Goal: Check status: Check status

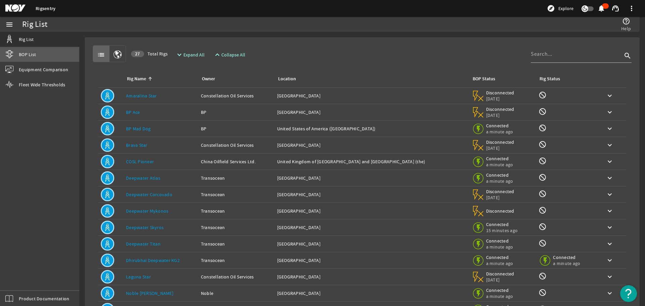
click at [26, 57] on link "BOP List" at bounding box center [39, 54] width 79 height 15
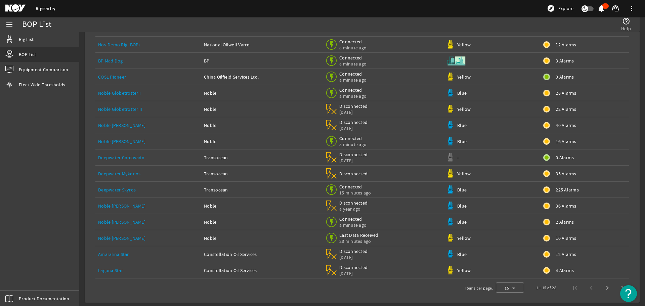
scroll to position [50, 0]
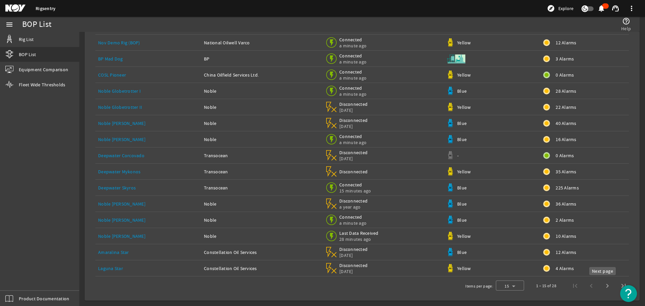
click at [601, 286] on span "Next page" at bounding box center [607, 286] width 16 height 16
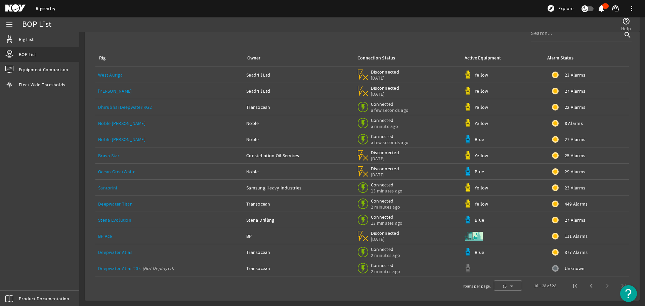
click at [126, 138] on link "Noble [PERSON_NAME]" at bounding box center [121, 139] width 47 height 6
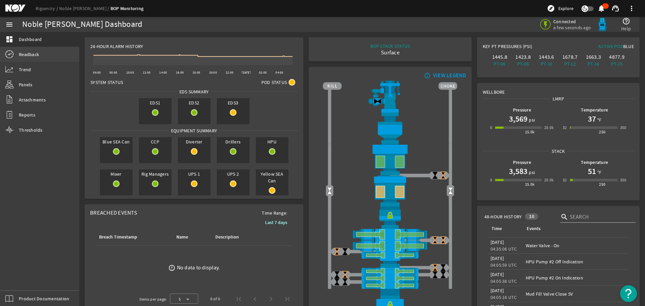
click at [28, 55] on span "Readback" at bounding box center [29, 54] width 20 height 7
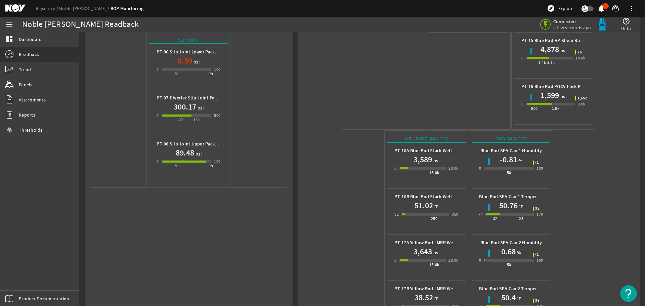
scroll to position [299, 0]
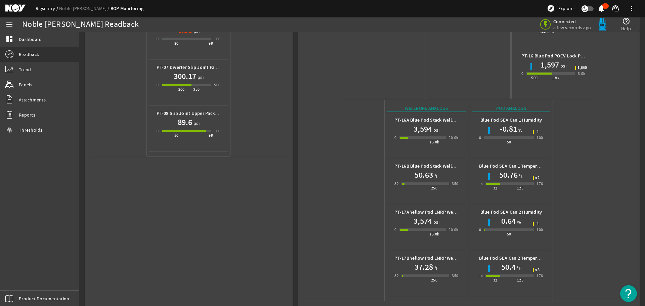
click at [47, 6] on link "Rigsentry" at bounding box center [48, 8] width 24 height 6
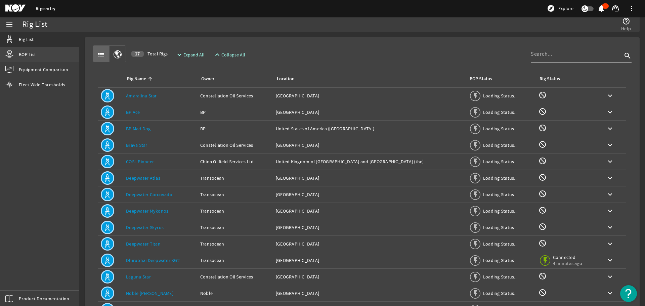
click at [23, 54] on span "BOP List" at bounding box center [27, 54] width 17 height 7
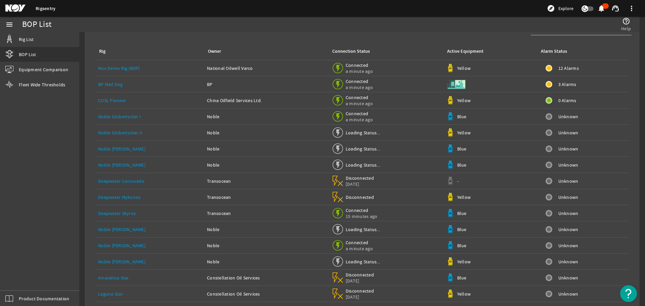
scroll to position [50, 0]
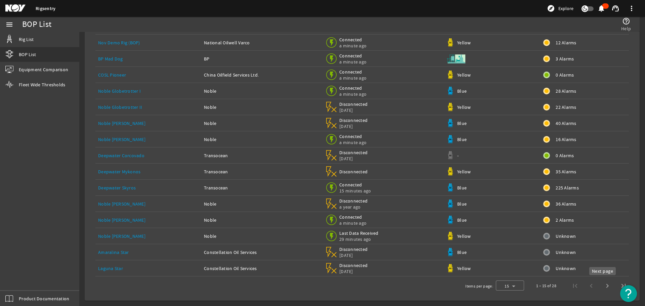
click at [602, 286] on span "Next page" at bounding box center [607, 286] width 16 height 16
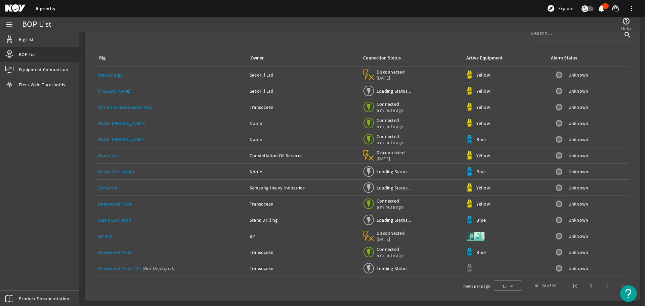
scroll to position [18, 0]
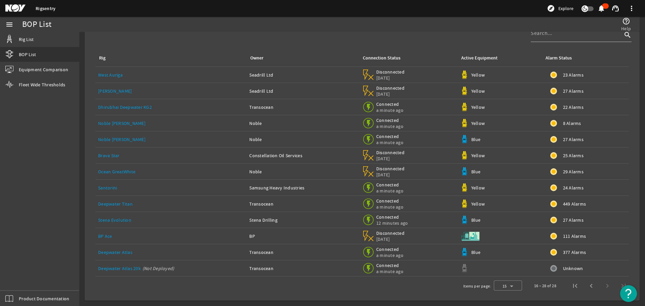
click at [122, 221] on link "Stena Evolution" at bounding box center [114, 220] width 33 height 6
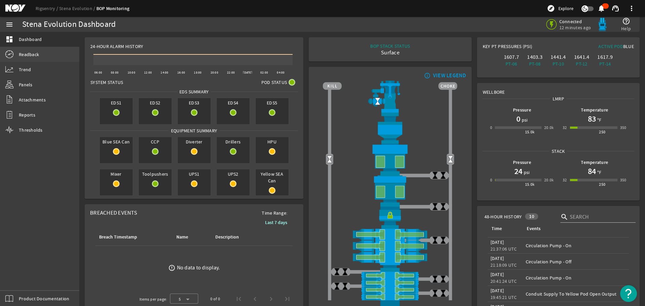
click at [25, 57] on span "Readback" at bounding box center [29, 54] width 20 height 7
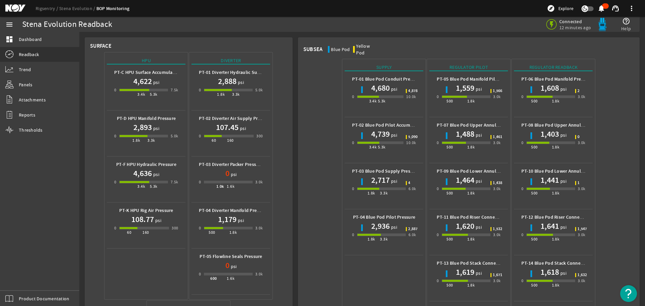
click at [618, 187] on div "Supply PT-01 Blue Pod Conduit Pressure 4,680 psi 0 3.4k 5.3k 10.0k 4,878 PT-02 …" at bounding box center [468, 306] width 331 height 497
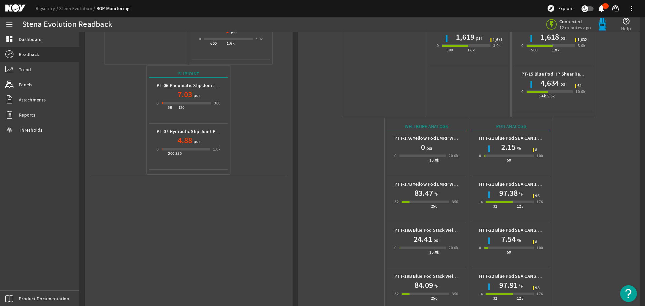
scroll to position [253, 0]
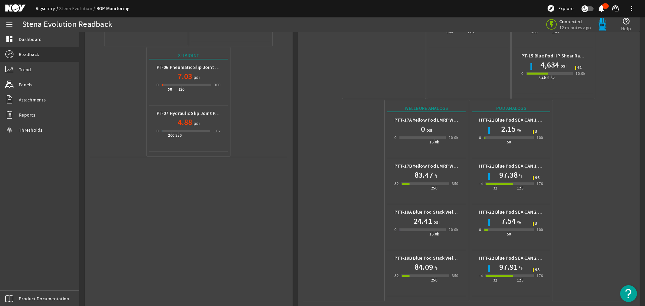
click at [44, 9] on link "Rigsentry" at bounding box center [48, 8] width 24 height 6
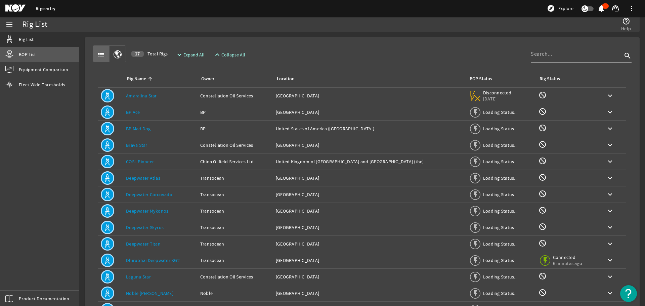
click at [32, 56] on span "BOP List" at bounding box center [27, 54] width 17 height 7
